Goal: Task Accomplishment & Management: Manage account settings

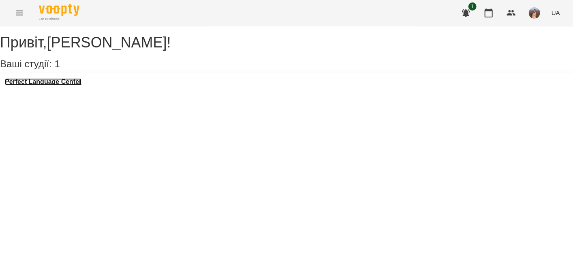
click at [47, 85] on h3 "Perfect Language Center" at bounding box center [43, 81] width 77 height 7
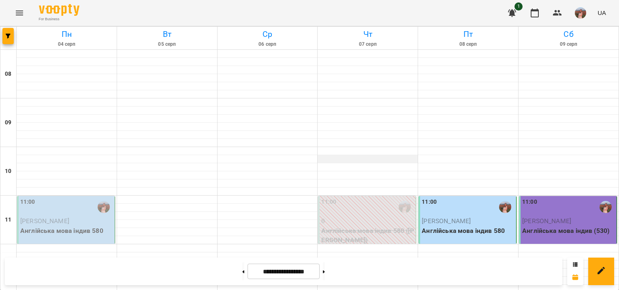
scroll to position [418, 0]
click at [325, 269] on button at bounding box center [324, 272] width 2 height 18
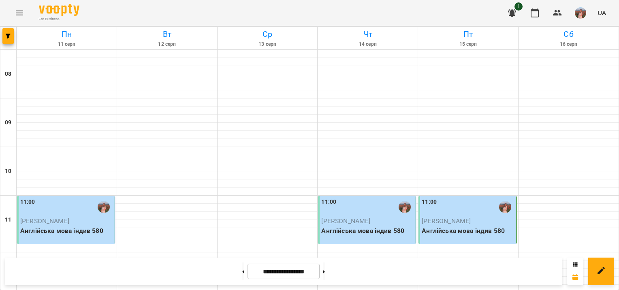
scroll to position [0, 0]
click at [325, 269] on button at bounding box center [324, 272] width 2 height 18
type input "**********"
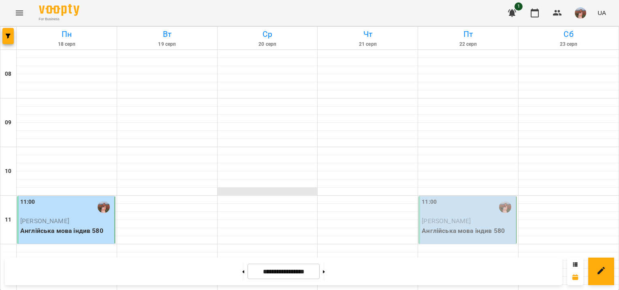
scroll to position [440, 0]
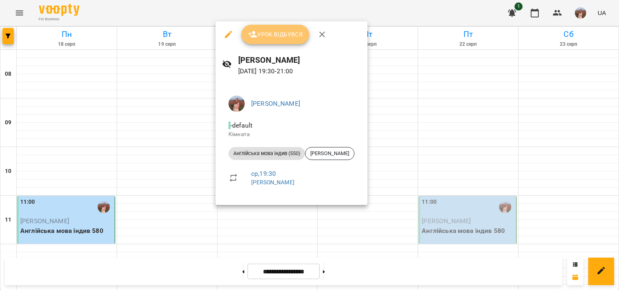
click at [273, 34] on span "Урок відбувся" at bounding box center [275, 35] width 55 height 10
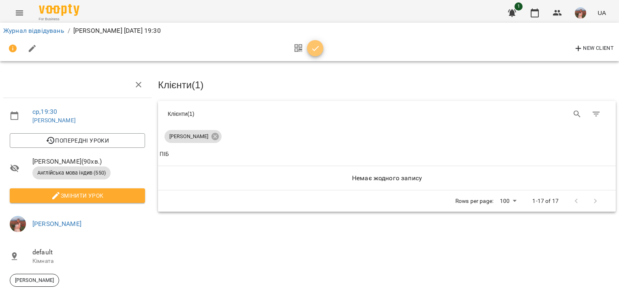
click at [316, 46] on icon "button" at bounding box center [316, 49] width 10 height 10
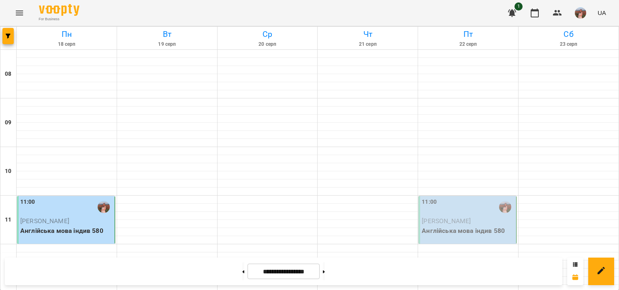
scroll to position [475, 0]
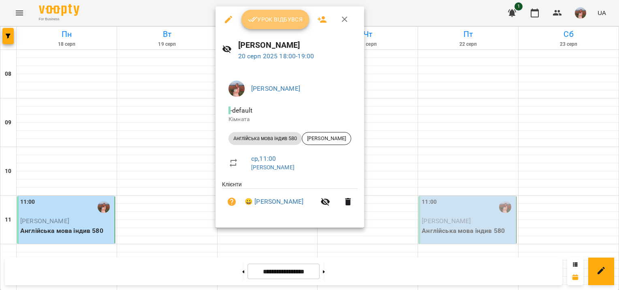
click at [269, 15] on span "Урок відбувся" at bounding box center [275, 20] width 55 height 10
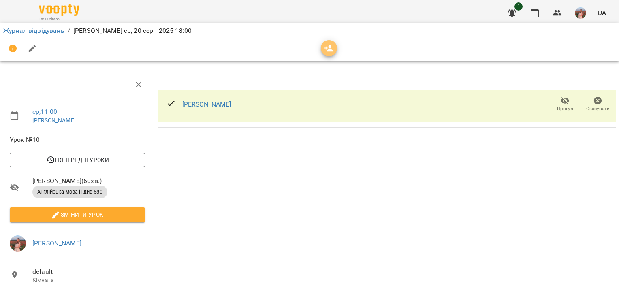
click at [330, 46] on icon "button" at bounding box center [328, 48] width 9 height 6
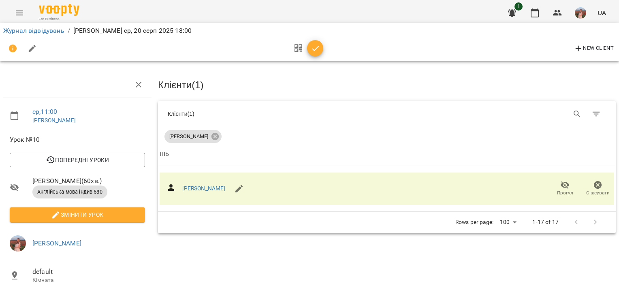
click at [316, 47] on icon "button" at bounding box center [316, 49] width 10 height 10
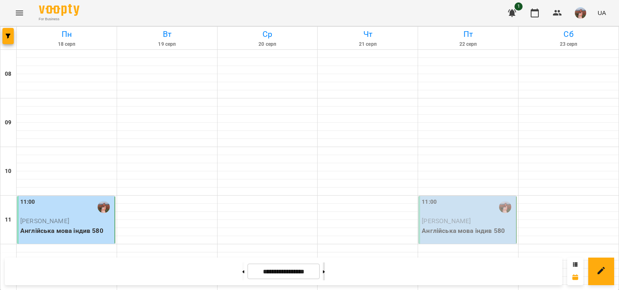
click at [325, 264] on button at bounding box center [324, 272] width 2 height 18
type input "**********"
